Goal: Task Accomplishment & Management: Manage account settings

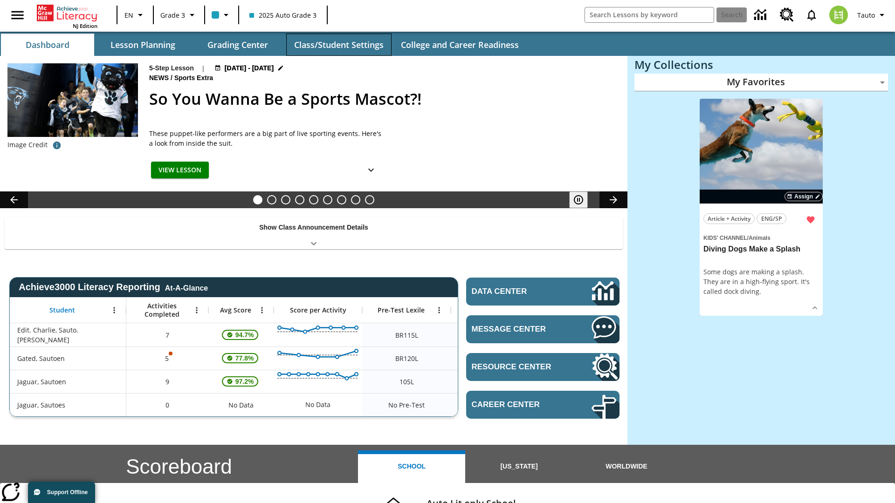
click at [338, 45] on button "Class/Student Settings" at bounding box center [338, 45] width 105 height 22
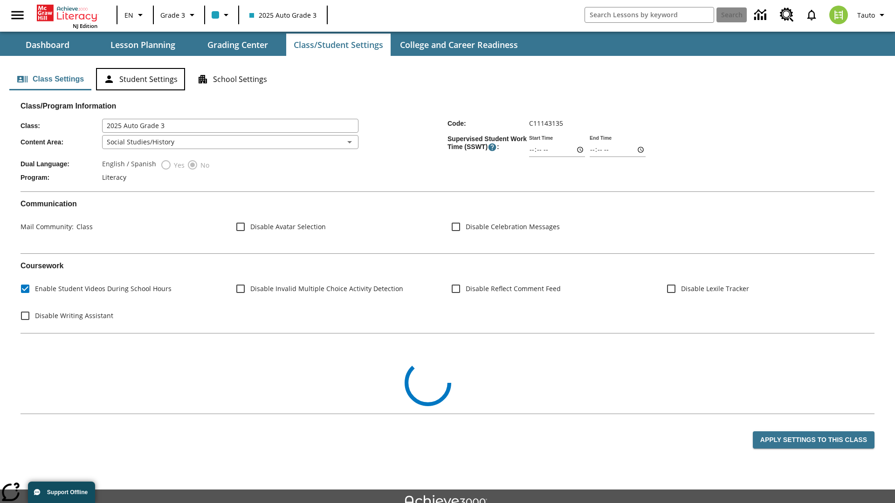
click at [140, 79] on button "Student Settings" at bounding box center [140, 79] width 89 height 22
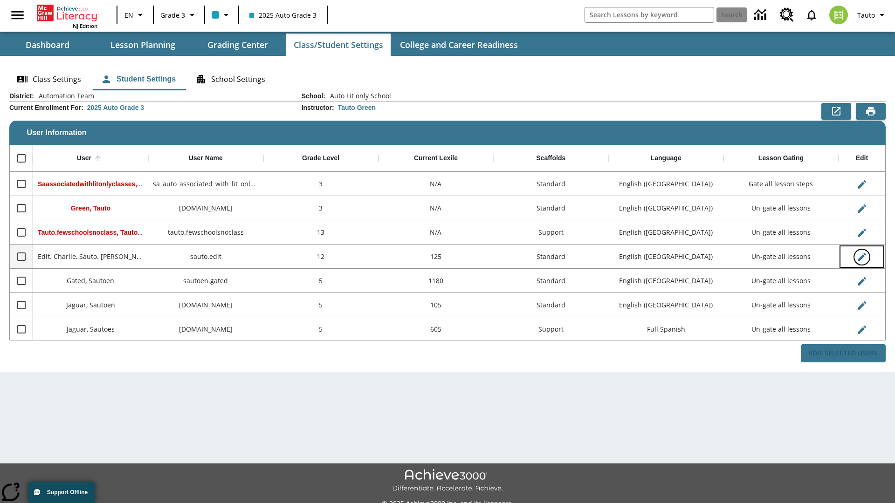
click at [861, 257] on icon "Edit User" at bounding box center [862, 257] width 8 height 8
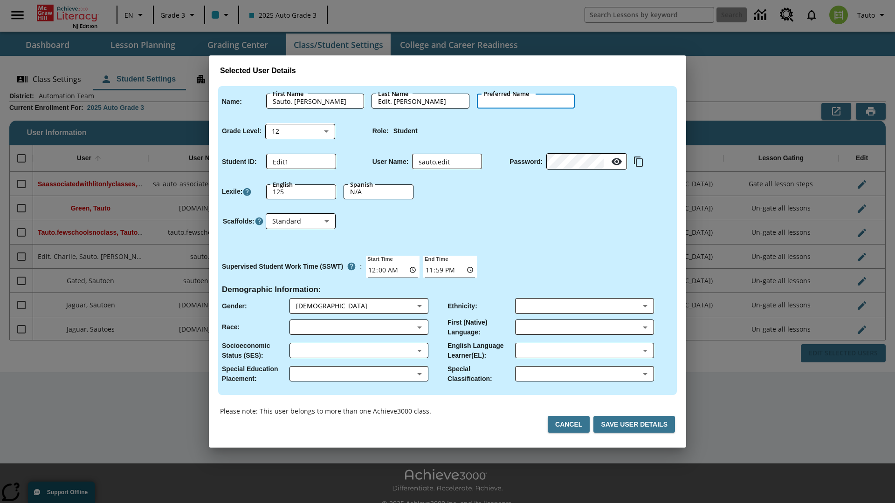
type input "[PERSON_NAME]"
click at [572, 425] on button "Cancel" at bounding box center [569, 424] width 42 height 17
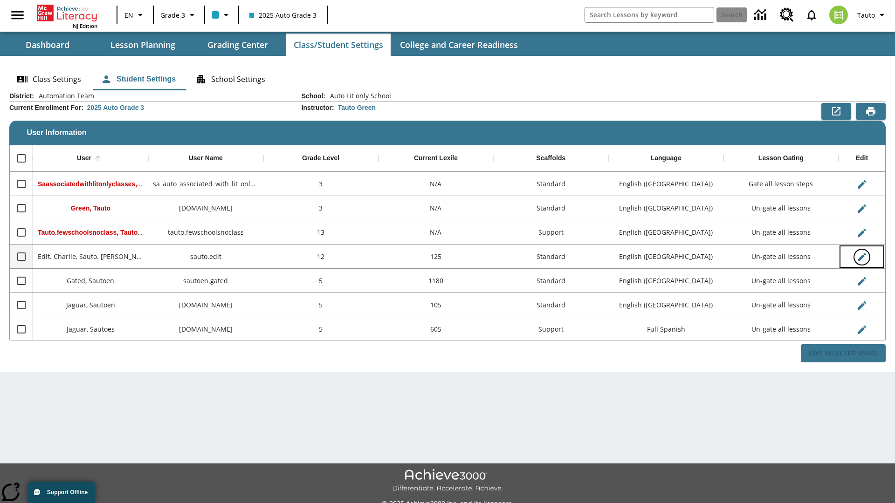
click at [861, 257] on icon "Edit User" at bounding box center [862, 257] width 8 height 8
